Goal: Navigation & Orientation: Find specific page/section

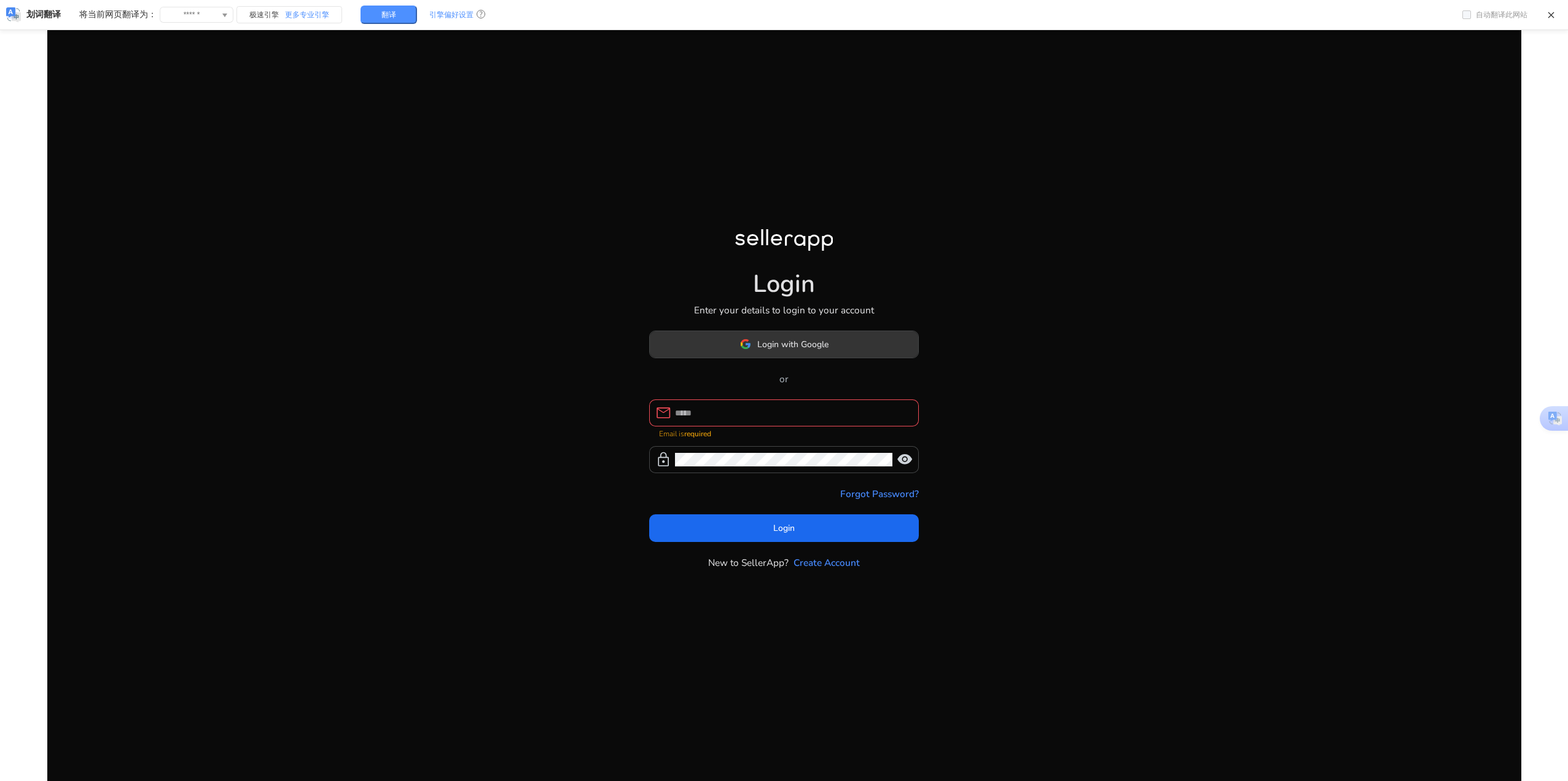
click at [797, 348] on span "Login with Google" at bounding box center [792, 344] width 71 height 13
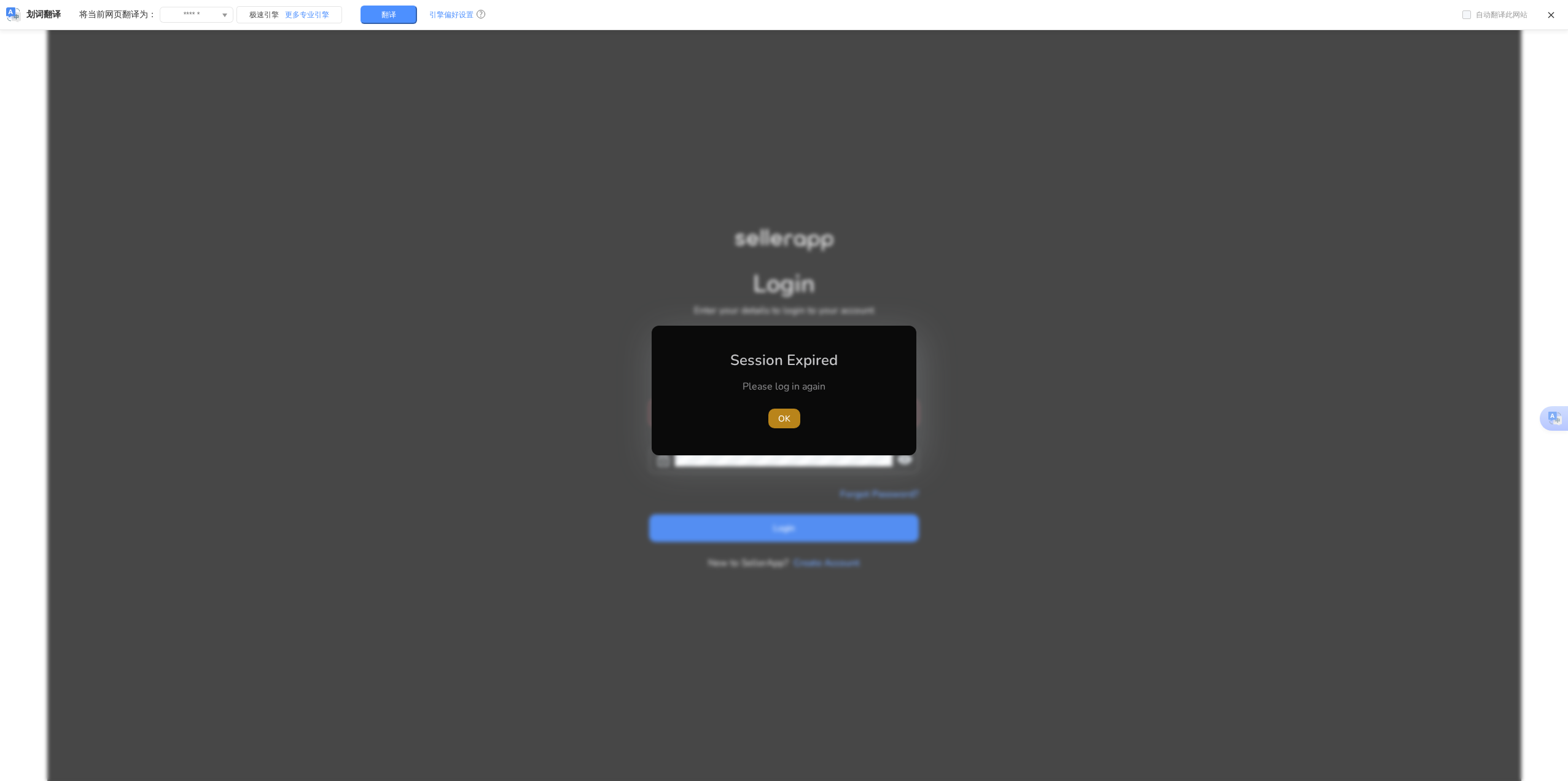
click at [779, 425] on span "OK" at bounding box center [784, 418] width 13 height 13
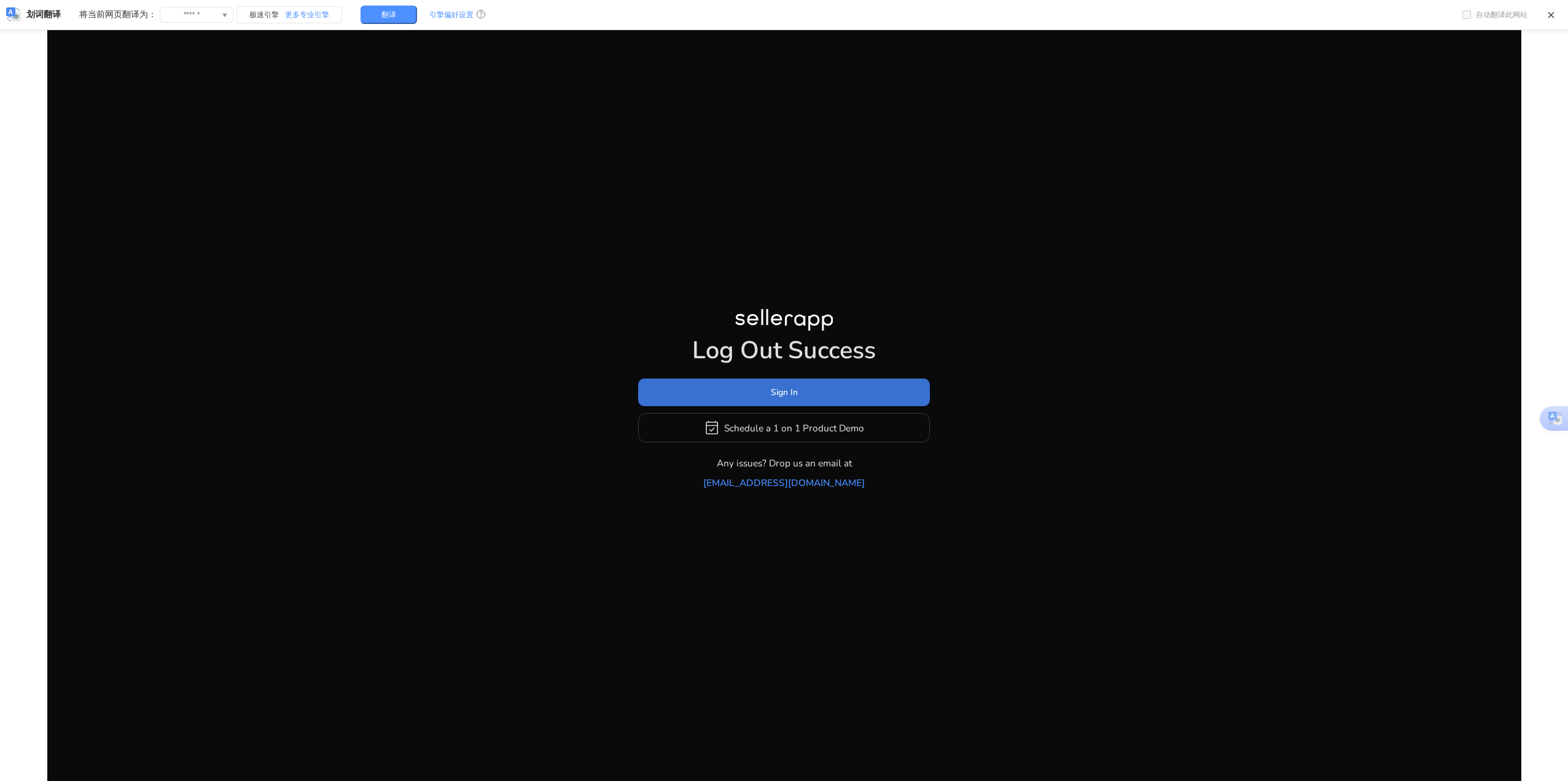
click at [829, 398] on span at bounding box center [784, 392] width 292 height 30
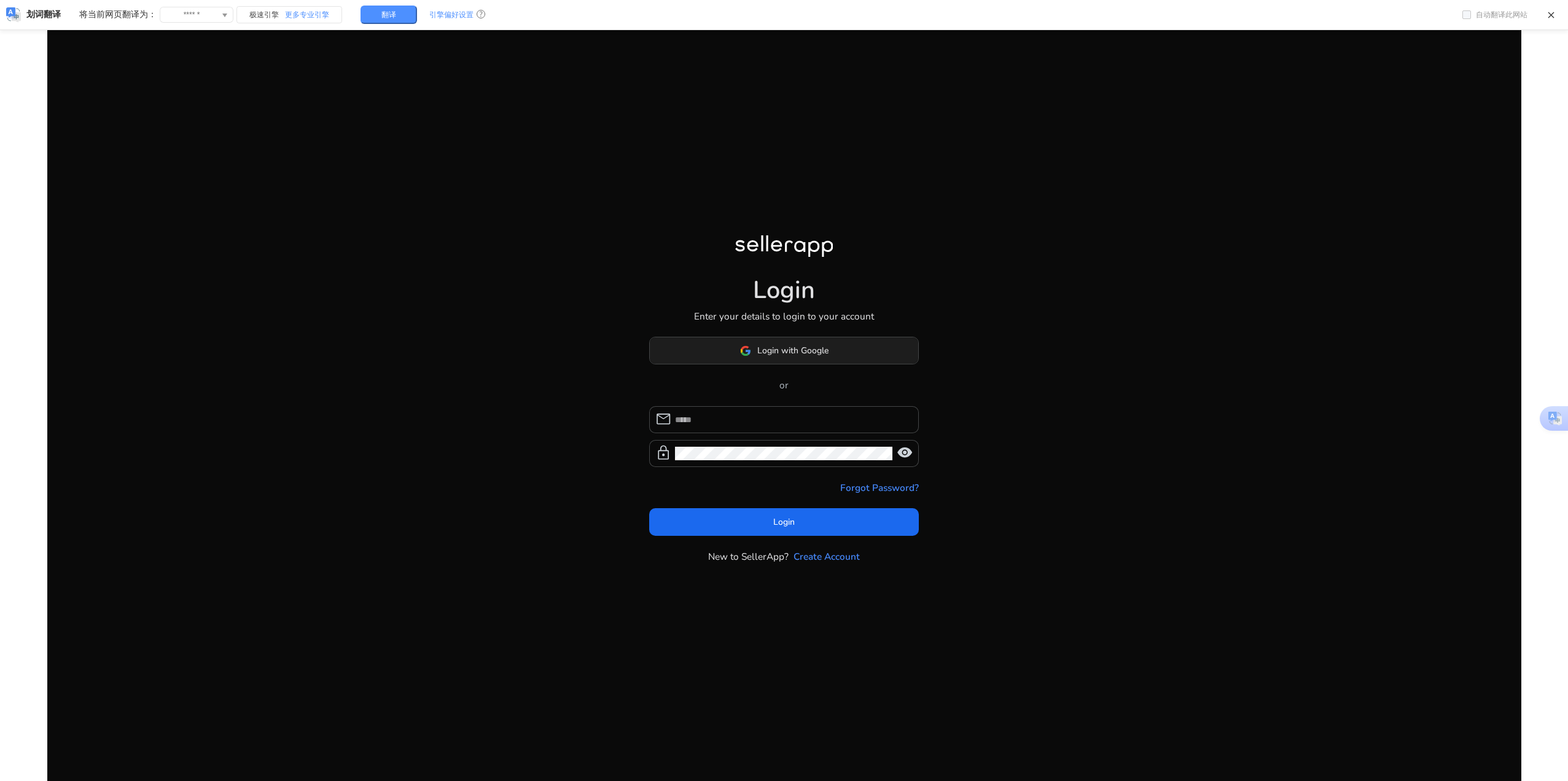
click at [865, 352] on span at bounding box center [784, 351] width 269 height 30
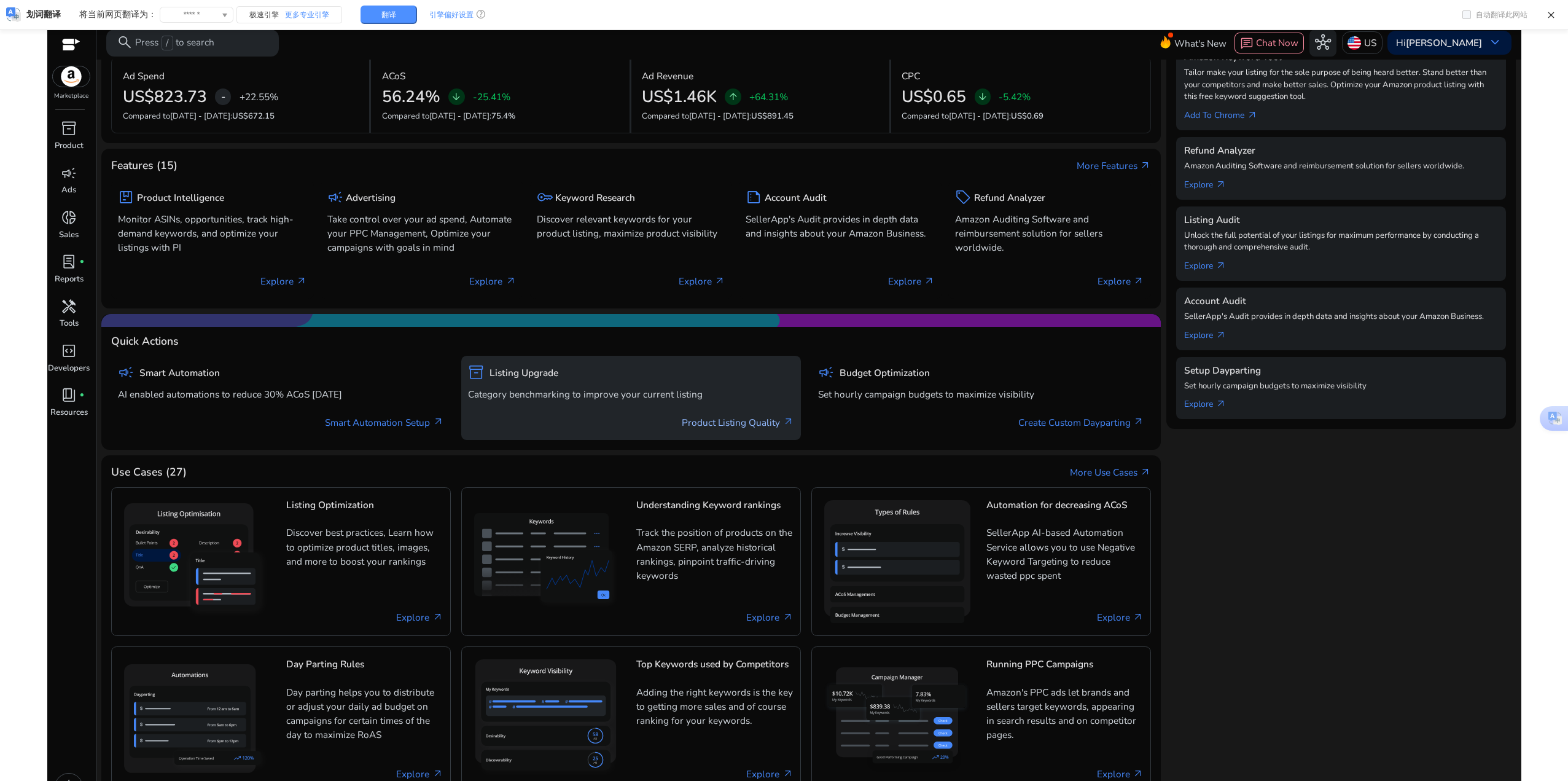
scroll to position [26, 0]
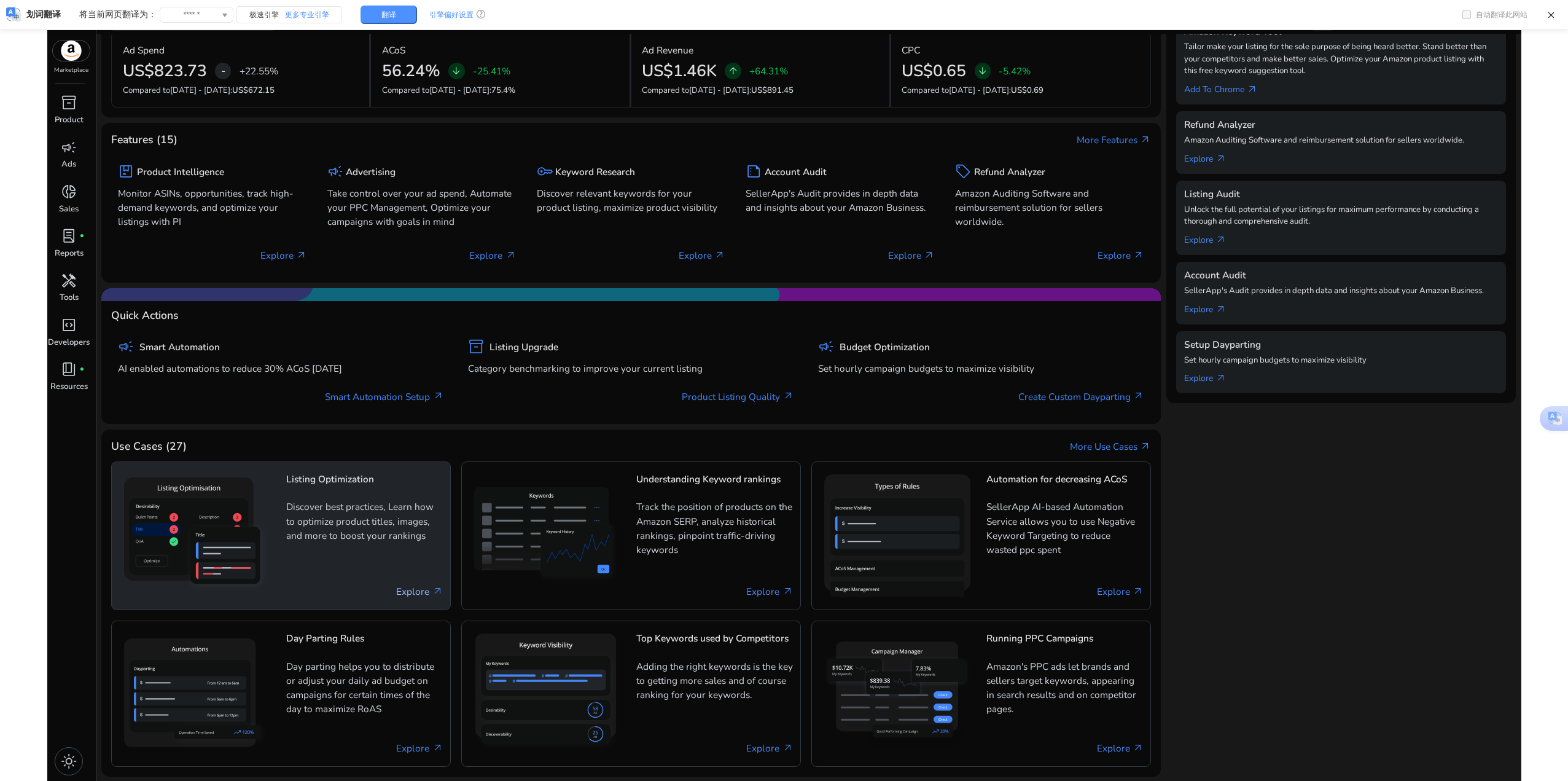
click at [429, 596] on link "Explore arrow_outward" at bounding box center [419, 591] width 47 height 14
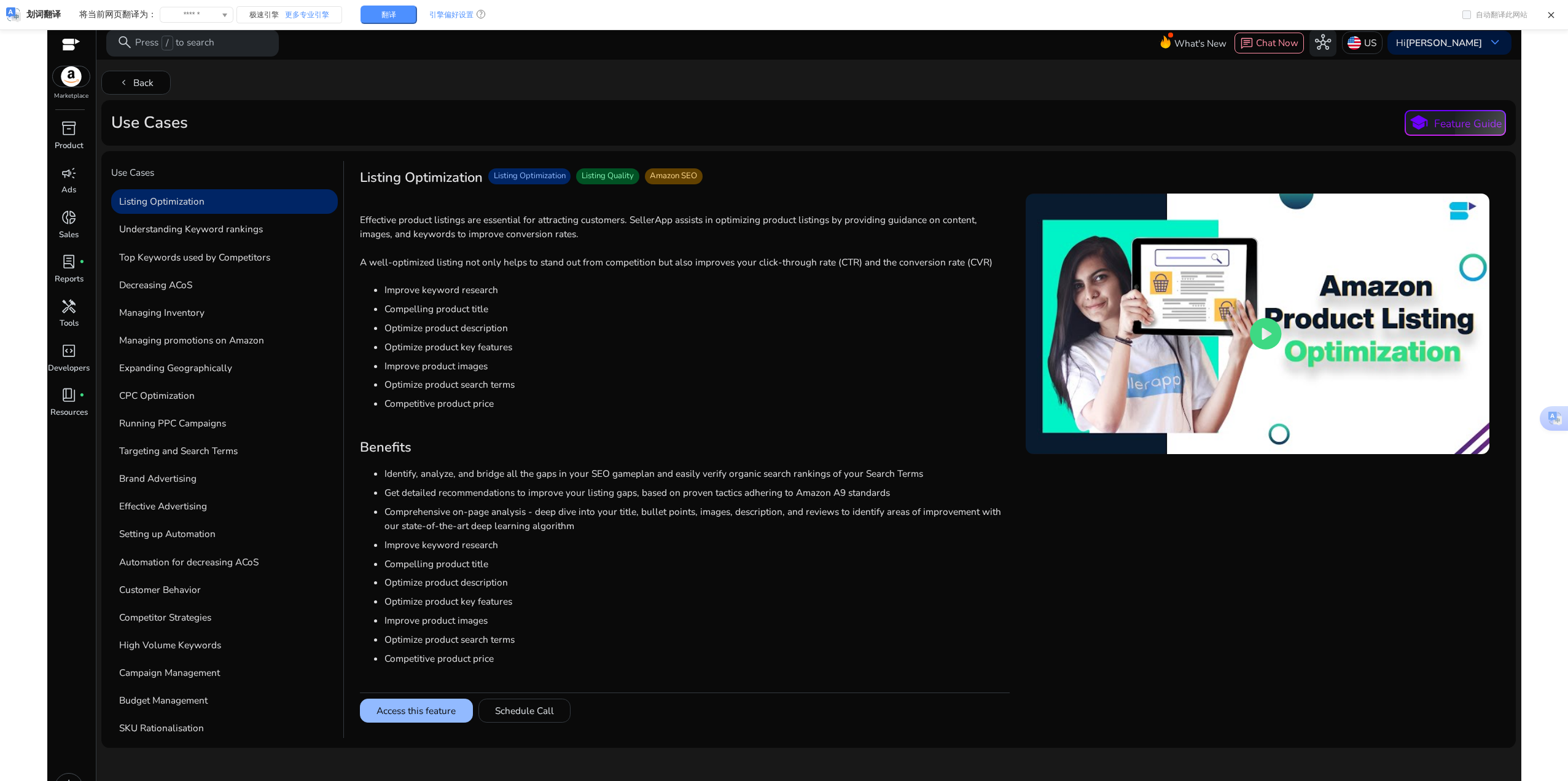
click at [410, 716] on button "Access this feature" at bounding box center [416, 710] width 113 height 24
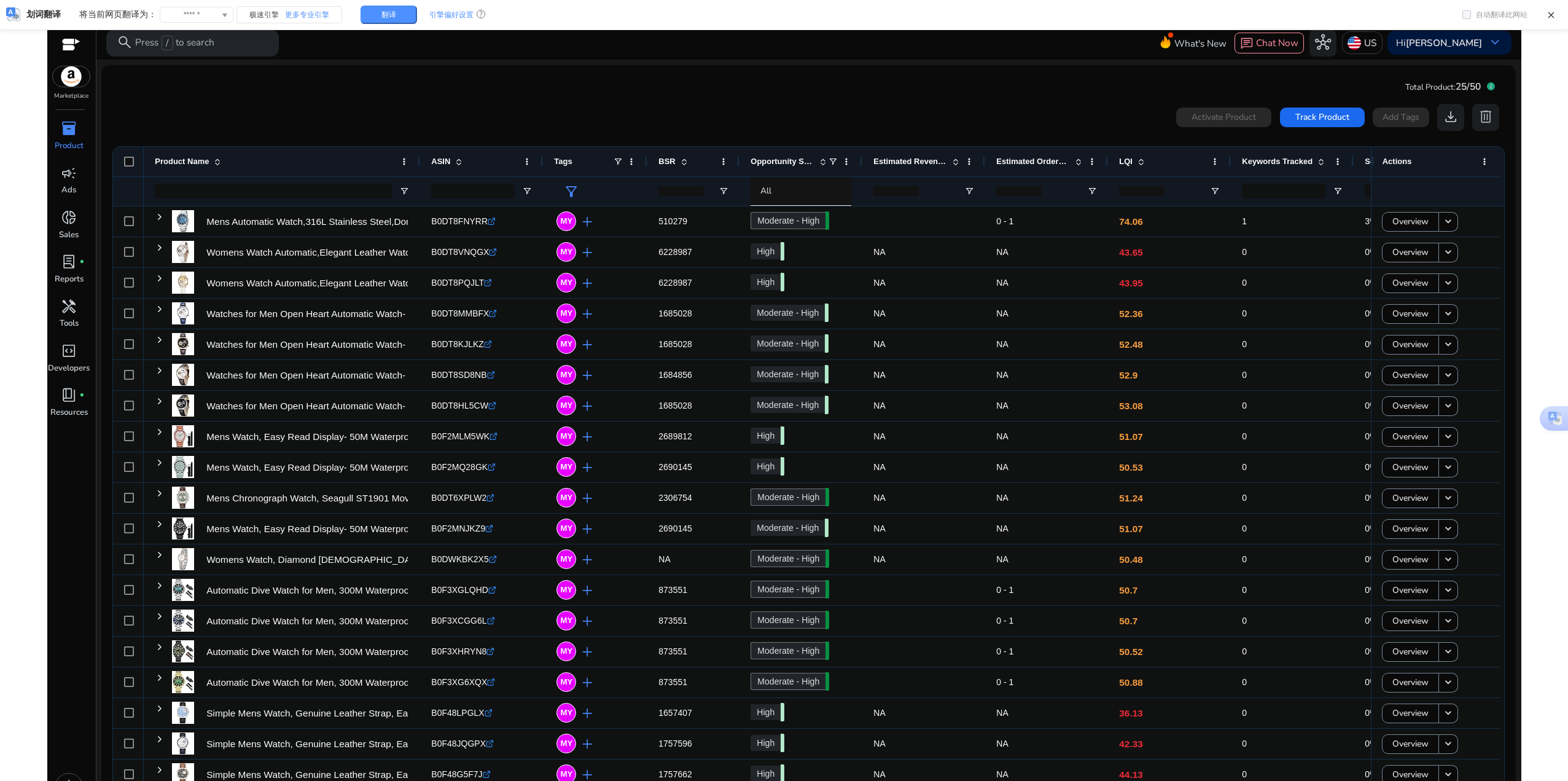
click at [78, 123] on div "inventory_2" at bounding box center [68, 129] width 38 height 21
click at [836, 42] on mat-toolbar "search Press / to search What's New chat Chat Now hub US Hi [PERSON_NAME] keybo…" at bounding box center [809, 43] width 1425 height 34
click at [67, 138] on div "inventory_2" at bounding box center [68, 129] width 38 height 21
drag, startPoint x: 71, startPoint y: 403, endPoint x: 61, endPoint y: 171, distance: 232.2
click at [61, 171] on span "campaign" at bounding box center [69, 174] width 16 height 16
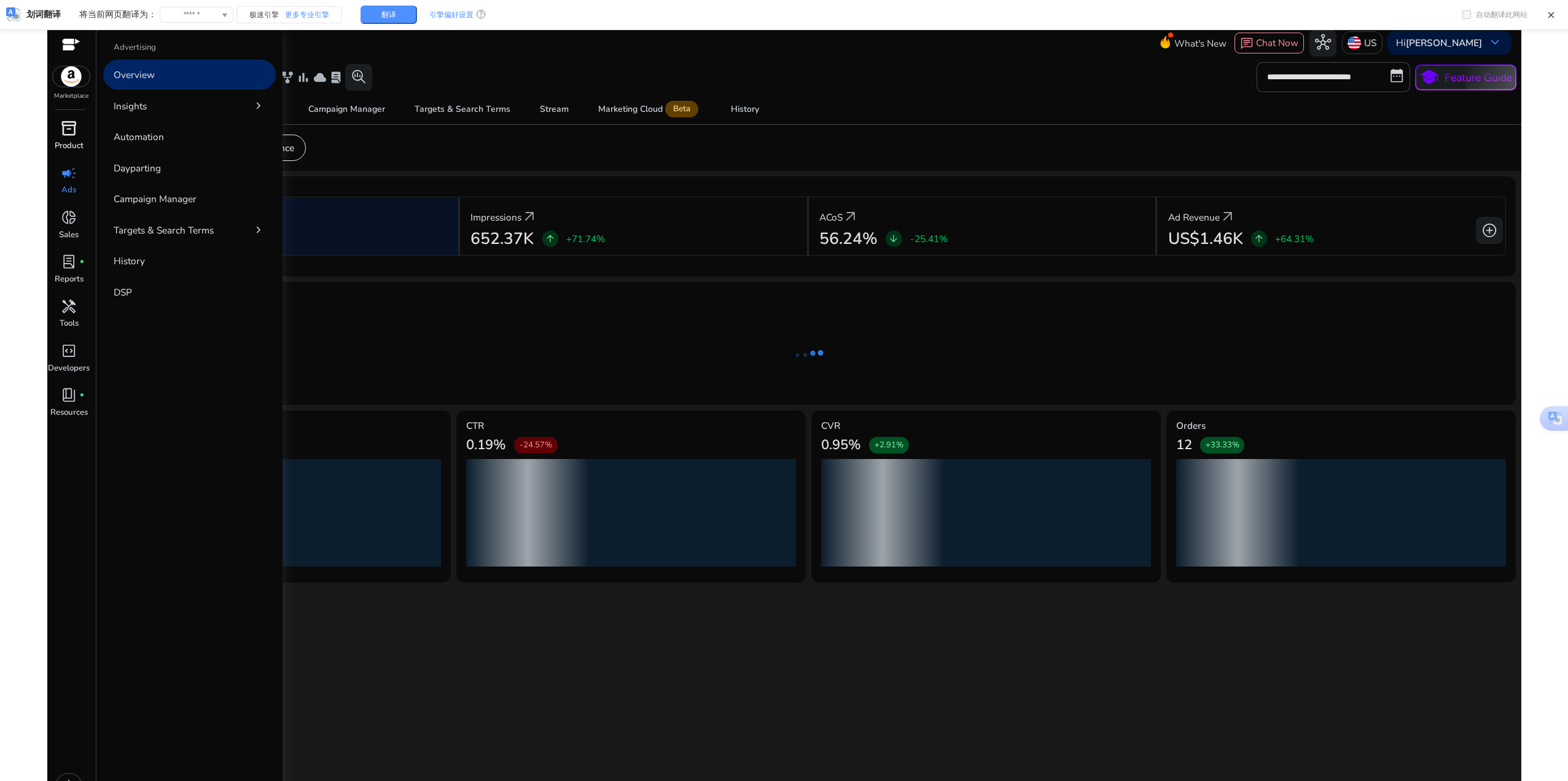
click at [72, 126] on span "inventory_2" at bounding box center [69, 129] width 16 height 16
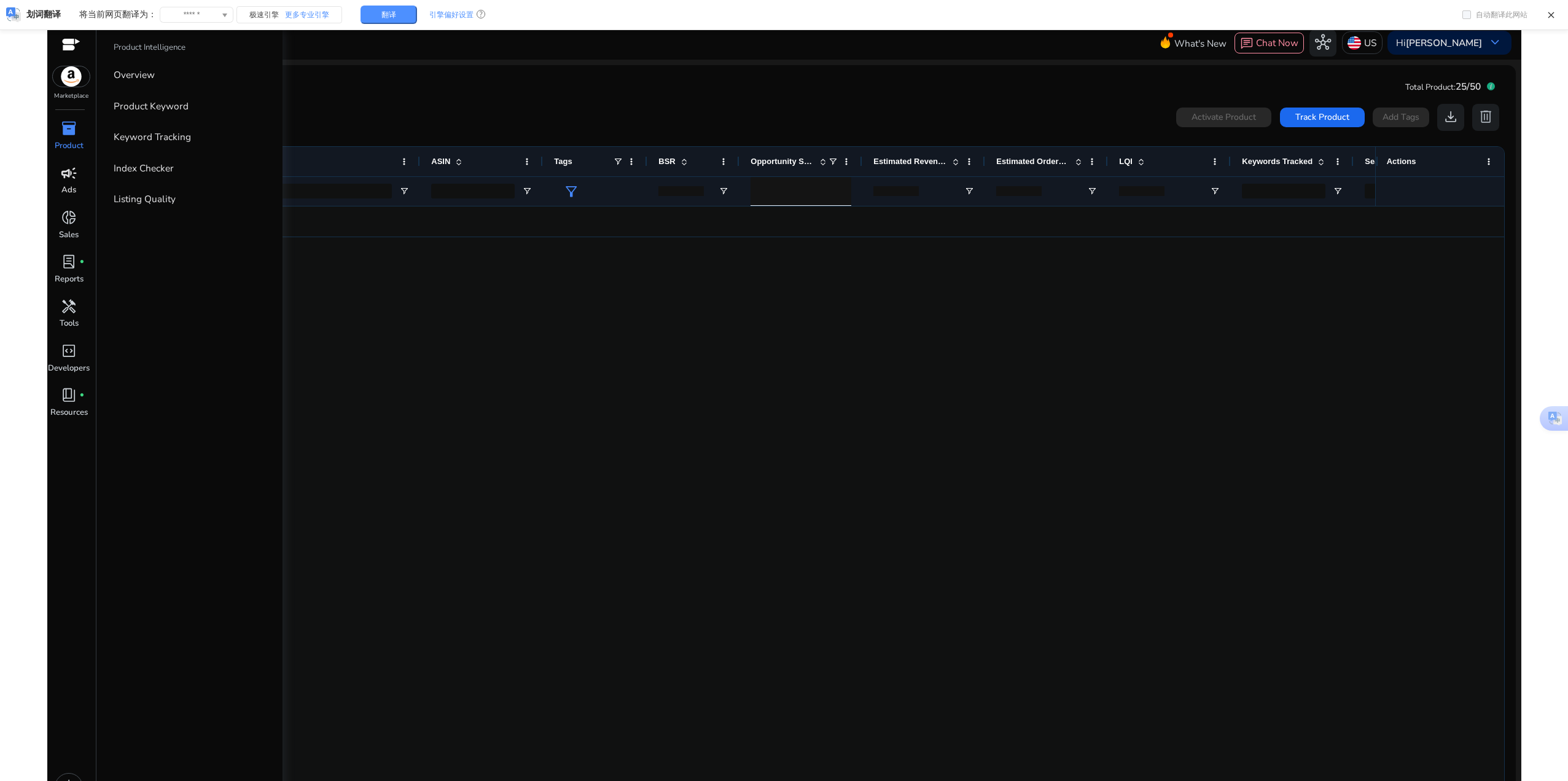
click at [69, 133] on span "inventory_2" at bounding box center [69, 129] width 16 height 16
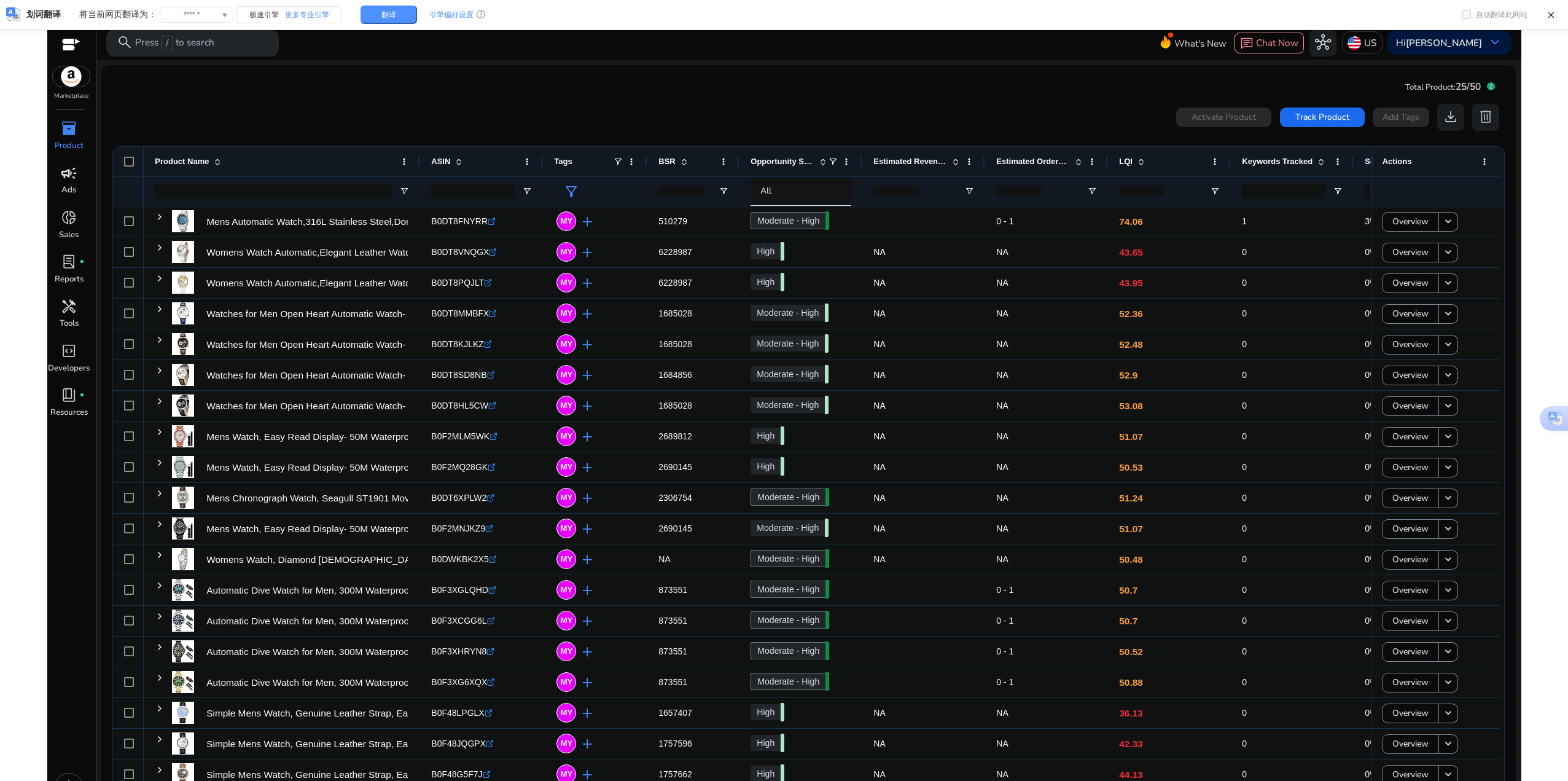
click at [1106, 77] on mat-card "Total Product: 25/50 0 products selected Activate Product Track Product Add Tag…" at bounding box center [808, 452] width 1414 height 774
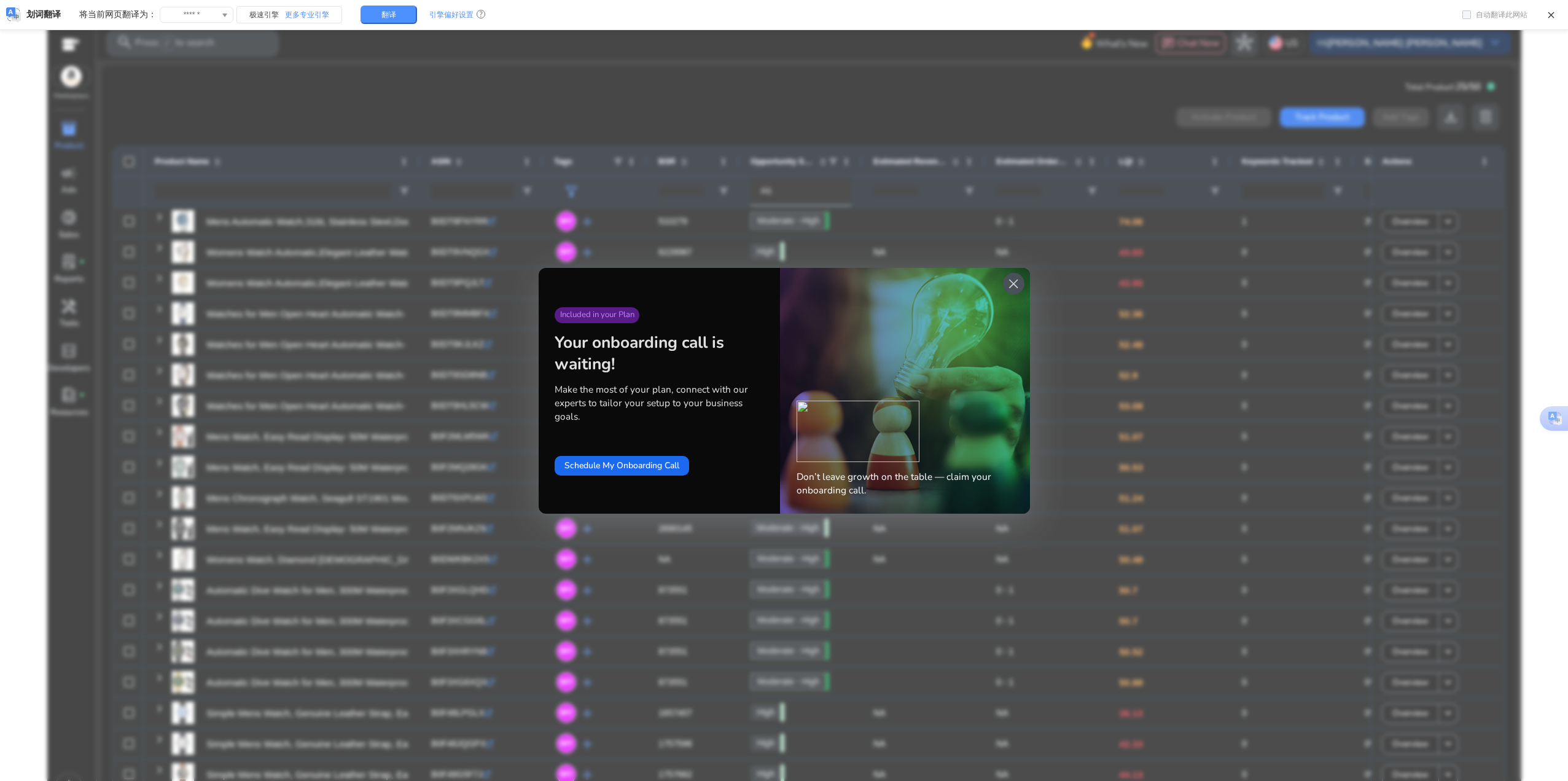
drag, startPoint x: 1007, startPoint y: 284, endPoint x: 953, endPoint y: 316, distance: 62.8
click at [1007, 284] on span "close" at bounding box center [1013, 284] width 16 height 16
